Goal: Transaction & Acquisition: Purchase product/service

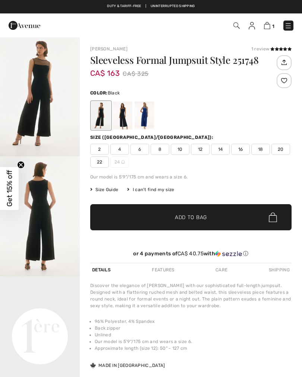
checkbox input "true"
click at [183, 154] on span "10" at bounding box center [180, 149] width 19 height 11
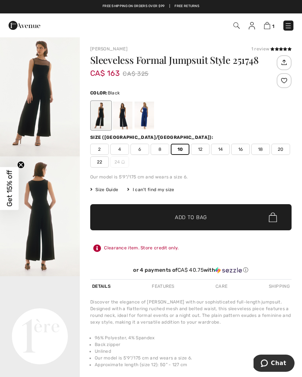
click at [224, 114] on div at bounding box center [190, 115] width 201 height 31
click at [118, 186] on span "Size Guide" at bounding box center [104, 189] width 28 height 7
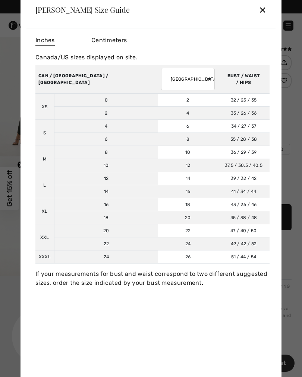
click at [249, 198] on td "41 / 34 / 44 104 / 86 / 112" at bounding box center [244, 191] width 52 height 13
click at [263, 192] on td "41 / 34 / 44 104 / 86 / 112" at bounding box center [244, 191] width 52 height 13
click at [266, 13] on div "✕" at bounding box center [263, 10] width 8 height 16
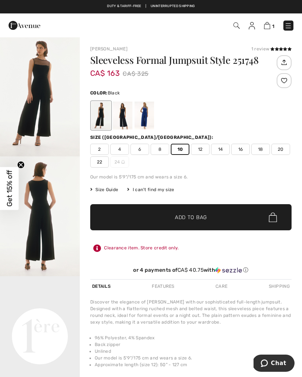
click at [204, 149] on span "12" at bounding box center [200, 149] width 19 height 11
click at [234, 213] on span "✔ Added to Bag Add to Bag" at bounding box center [190, 217] width 201 height 26
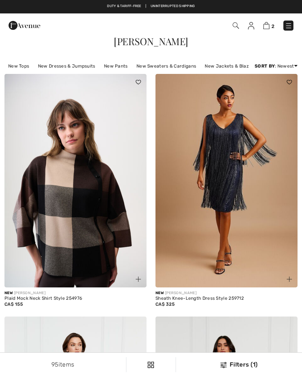
checkbox input "true"
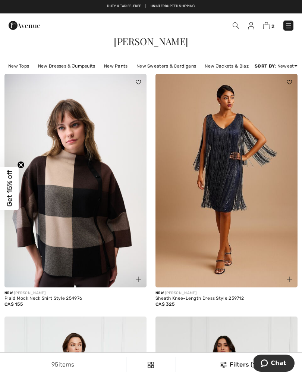
click at [234, 28] on img at bounding box center [236, 25] width 6 height 6
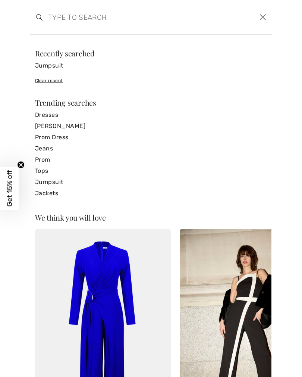
click at [14, 136] on div "We think you will love New JOSEPH RIBKOFF Formal V-Neck Jumpsuit Style 254013 C…" at bounding box center [151, 206] width 302 height 342
click at [34, 16] on div "Search Clear" at bounding box center [151, 17] width 242 height 35
click at [37, 15] on img at bounding box center [39, 17] width 6 height 6
click at [32, 13] on div "Search Clear" at bounding box center [151, 17] width 242 height 35
click at [37, 16] on img at bounding box center [39, 17] width 6 height 6
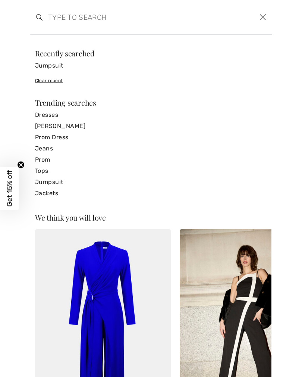
click at [40, 14] on img at bounding box center [39, 17] width 6 height 6
click at [41, 33] on div "Search Clear" at bounding box center [151, 17] width 242 height 35
click at [41, 26] on form "Clear" at bounding box center [146, 17] width 221 height 22
click at [52, 82] on div "Clear recent" at bounding box center [151, 80] width 232 height 7
click at [50, 79] on div "Clear recent" at bounding box center [151, 80] width 232 height 7
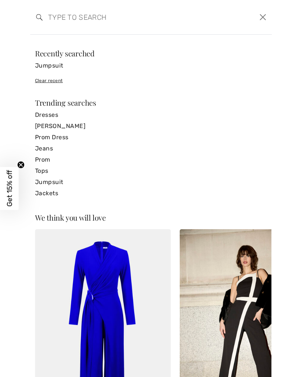
click at [44, 26] on input "search" at bounding box center [126, 17] width 166 height 22
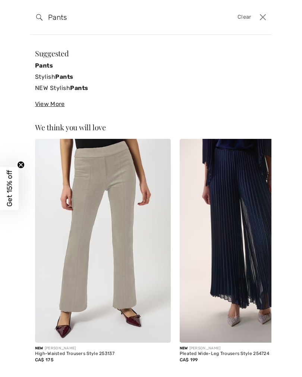
type input "Pants"
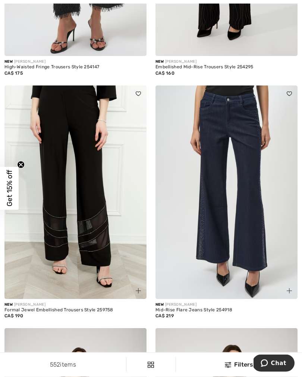
scroll to position [1008, 0]
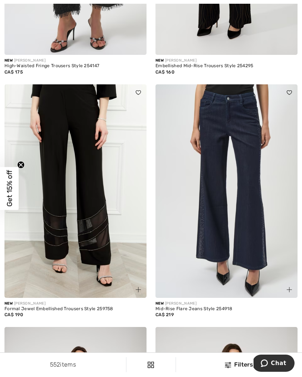
click at [49, 212] on img at bounding box center [75, 190] width 142 height 213
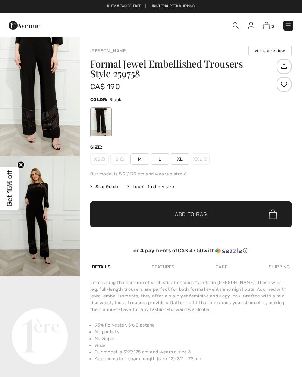
checkbox input "true"
click at [118, 186] on span "Size Guide" at bounding box center [104, 186] width 28 height 7
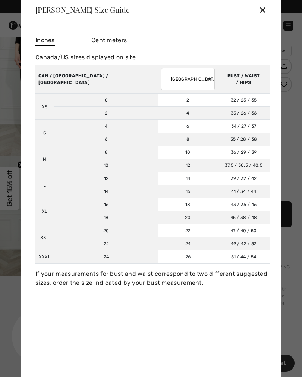
click at [18, 166] on div at bounding box center [151, 188] width 302 height 377
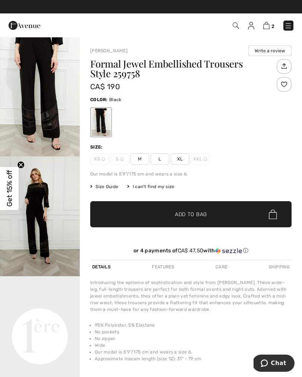
click at [142, 159] on span "M" at bounding box center [140, 158] width 19 height 11
click at [118, 185] on span "Size Guide" at bounding box center [104, 186] width 28 height 7
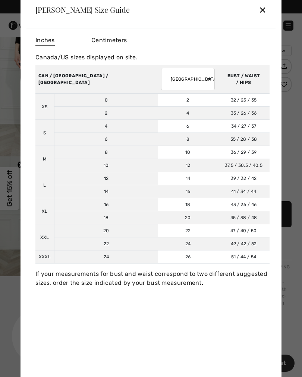
click at [266, 11] on div "✕" at bounding box center [263, 10] width 8 height 16
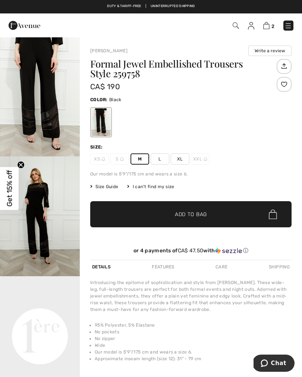
click at [263, 16] on div "2 Checkout" at bounding box center [151, 25] width 302 height 24
click at [126, 190] on div "Formal Jewel Embellished Trousers Style 259758 CA$ 190 Color: Black Size: XS S …" at bounding box center [190, 159] width 201 height 201
click at [130, 188] on div "I can't find my size" at bounding box center [150, 186] width 47 height 7
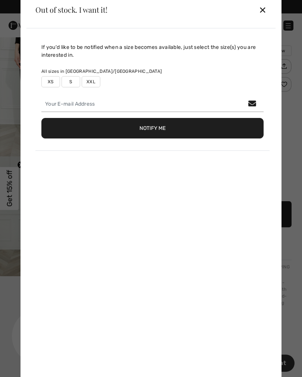
click at [264, 13] on div "✕" at bounding box center [263, 10] width 8 height 16
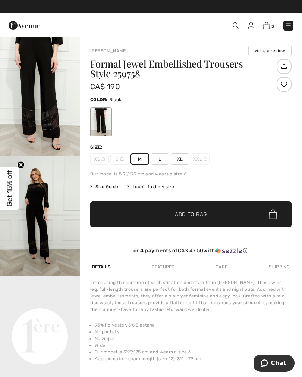
click at [122, 190] on div "Formal Jewel Embellished Trousers Style 259758 CA$ 190 Color: Black Size: XS S …" at bounding box center [190, 159] width 201 height 201
click at [132, 189] on div "I can't find my size" at bounding box center [150, 186] width 47 height 7
click at [129, 184] on div "If you'd like to be notified when a size becomes available, just select the siz…" at bounding box center [150, 215] width 249 height 354
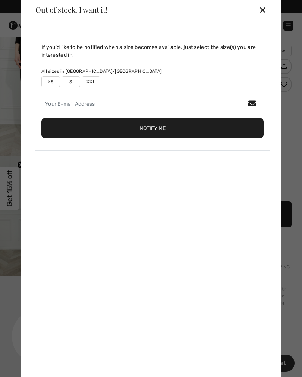
click at [263, 8] on div "✕" at bounding box center [263, 10] width 8 height 16
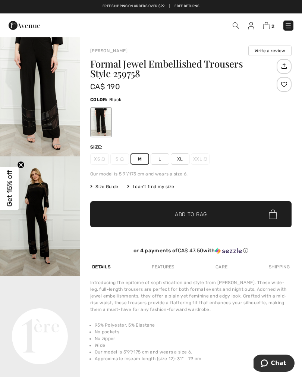
click at [96, 187] on span "Size Guide" at bounding box center [104, 186] width 28 height 7
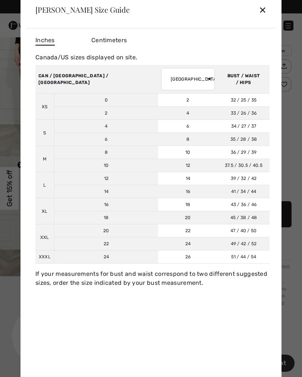
click at [158, 187] on td "16" at bounding box center [188, 191] width 60 height 13
click at [53, 189] on td "L" at bounding box center [44, 185] width 19 height 26
click at [266, 10] on div "✕" at bounding box center [263, 10] width 8 height 16
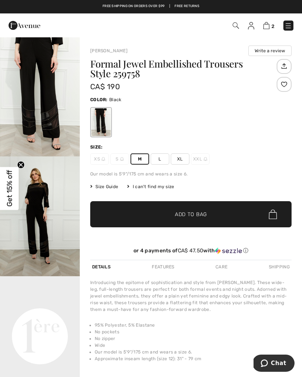
click at [197, 211] on span "Add to Bag" at bounding box center [191, 214] width 32 height 8
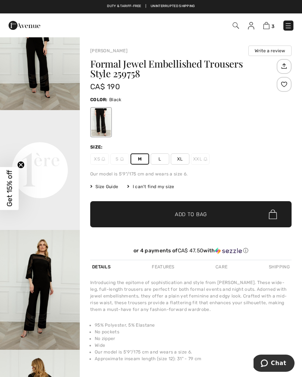
scroll to position [167, 0]
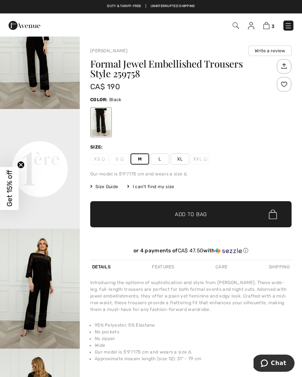
click at [35, 149] on video "Your browser does not support the video tag." at bounding box center [40, 129] width 80 height 40
click at [15, 149] on video "Your browser does not support the video tag." at bounding box center [40, 129] width 80 height 40
click at [32, 312] on img "3 / 4" at bounding box center [40, 289] width 80 height 120
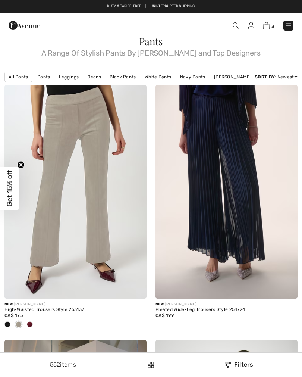
checkbox input "true"
click at [237, 28] on img at bounding box center [236, 25] width 6 height 6
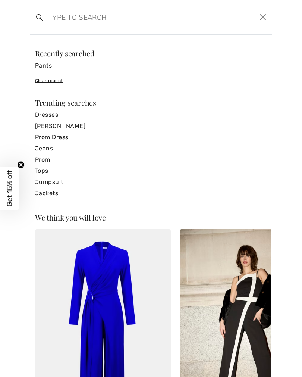
click at [40, 172] on link "Tops" at bounding box center [151, 170] width 232 height 11
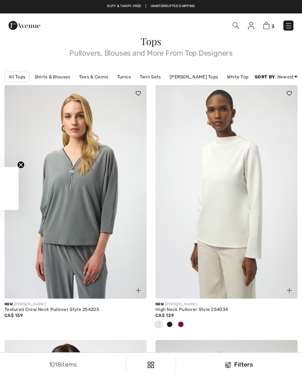
checkbox input "true"
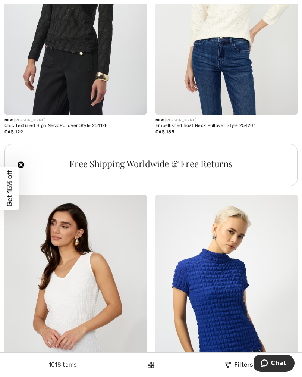
scroll to position [1444, 0]
